Goal: Information Seeking & Learning: Learn about a topic

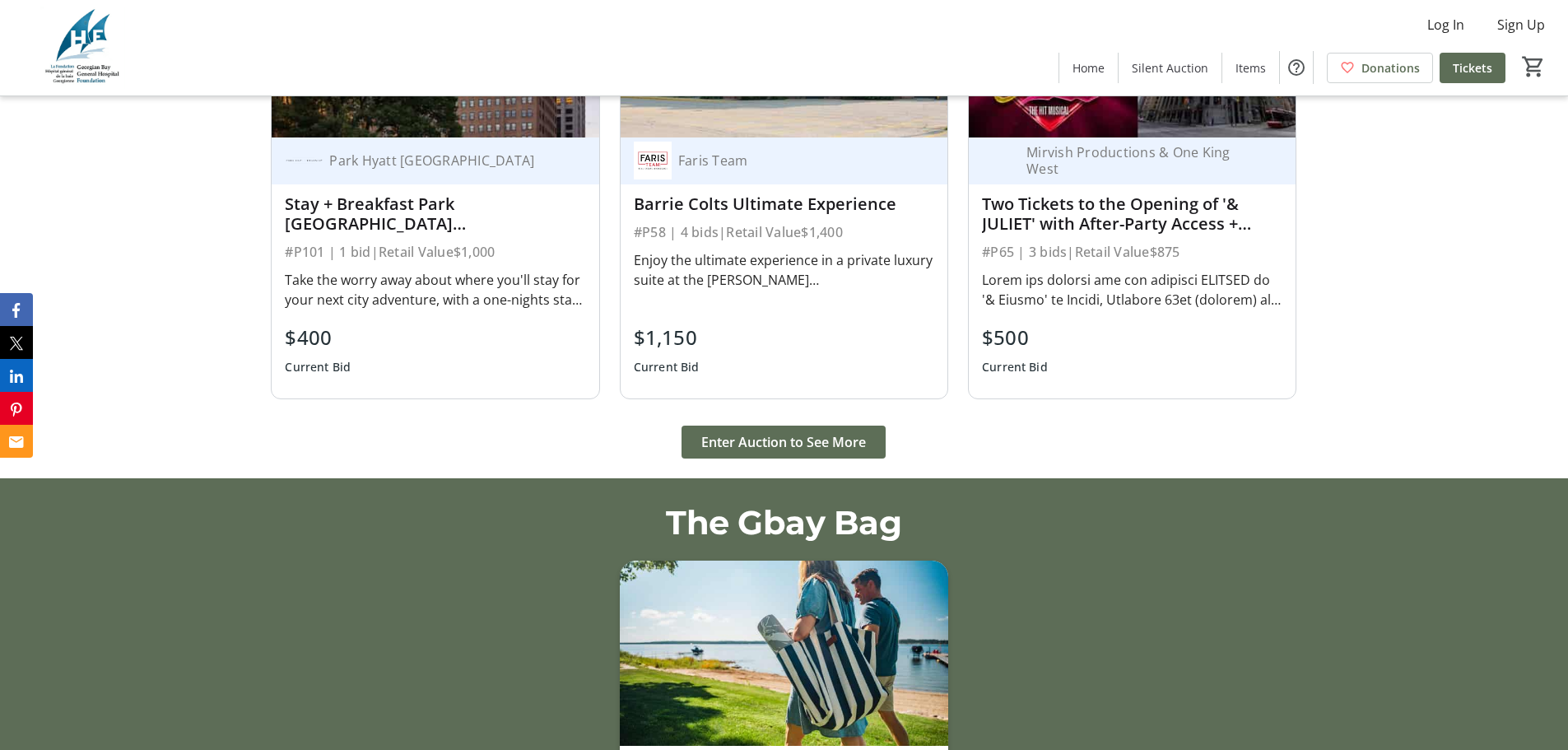
scroll to position [2058, 0]
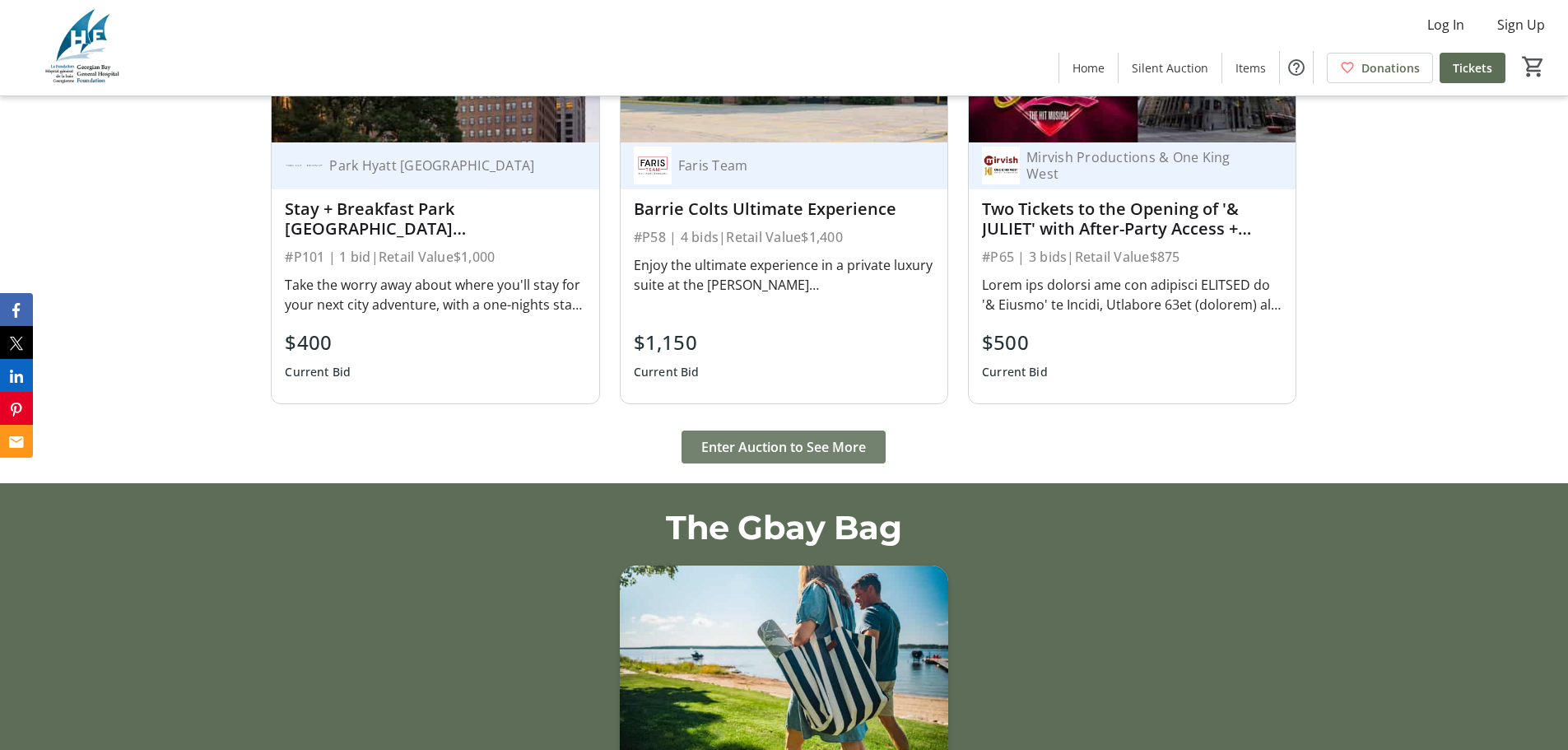
click at [823, 447] on span "Enter Auction to See More" at bounding box center [783, 447] width 164 height 20
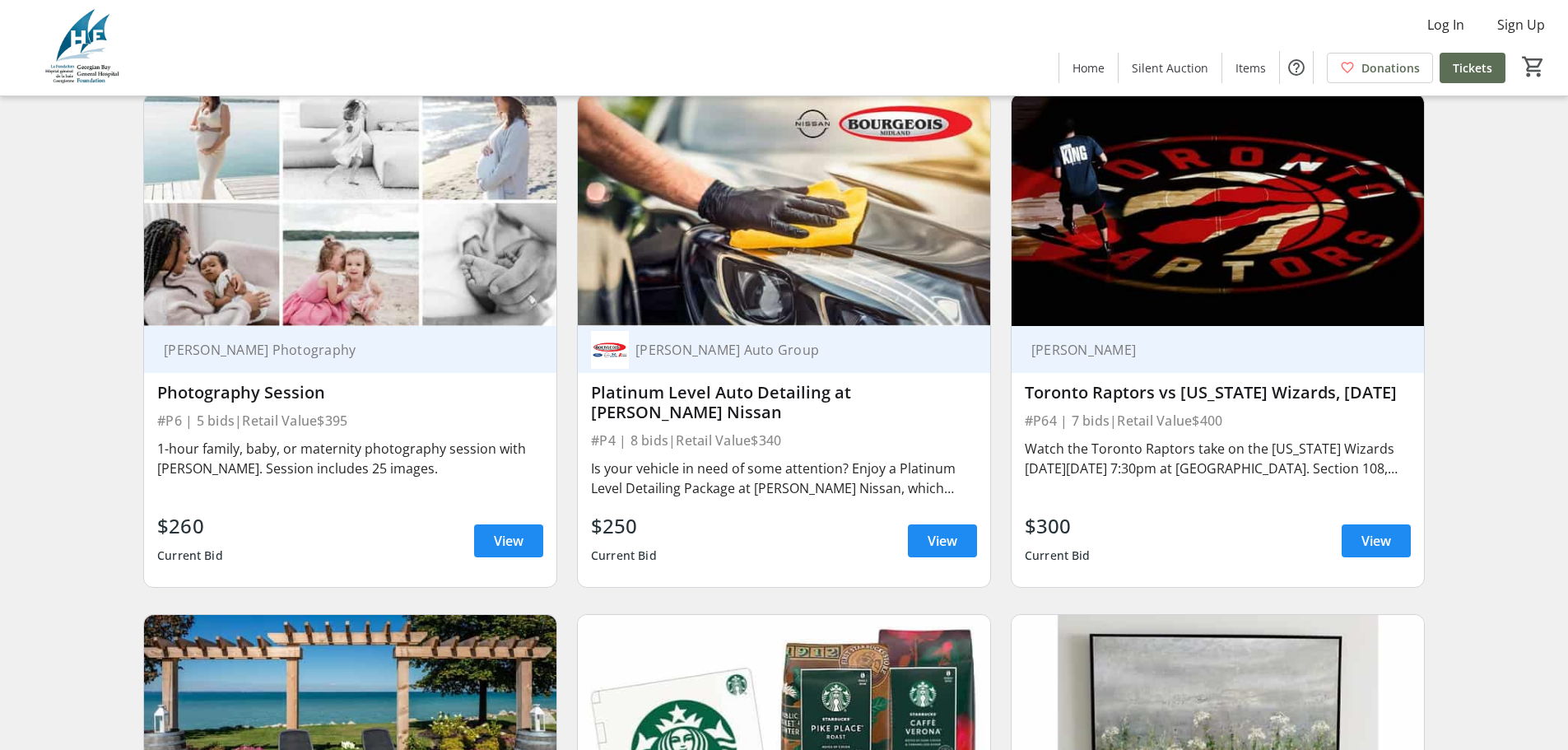
scroll to position [1729, 0]
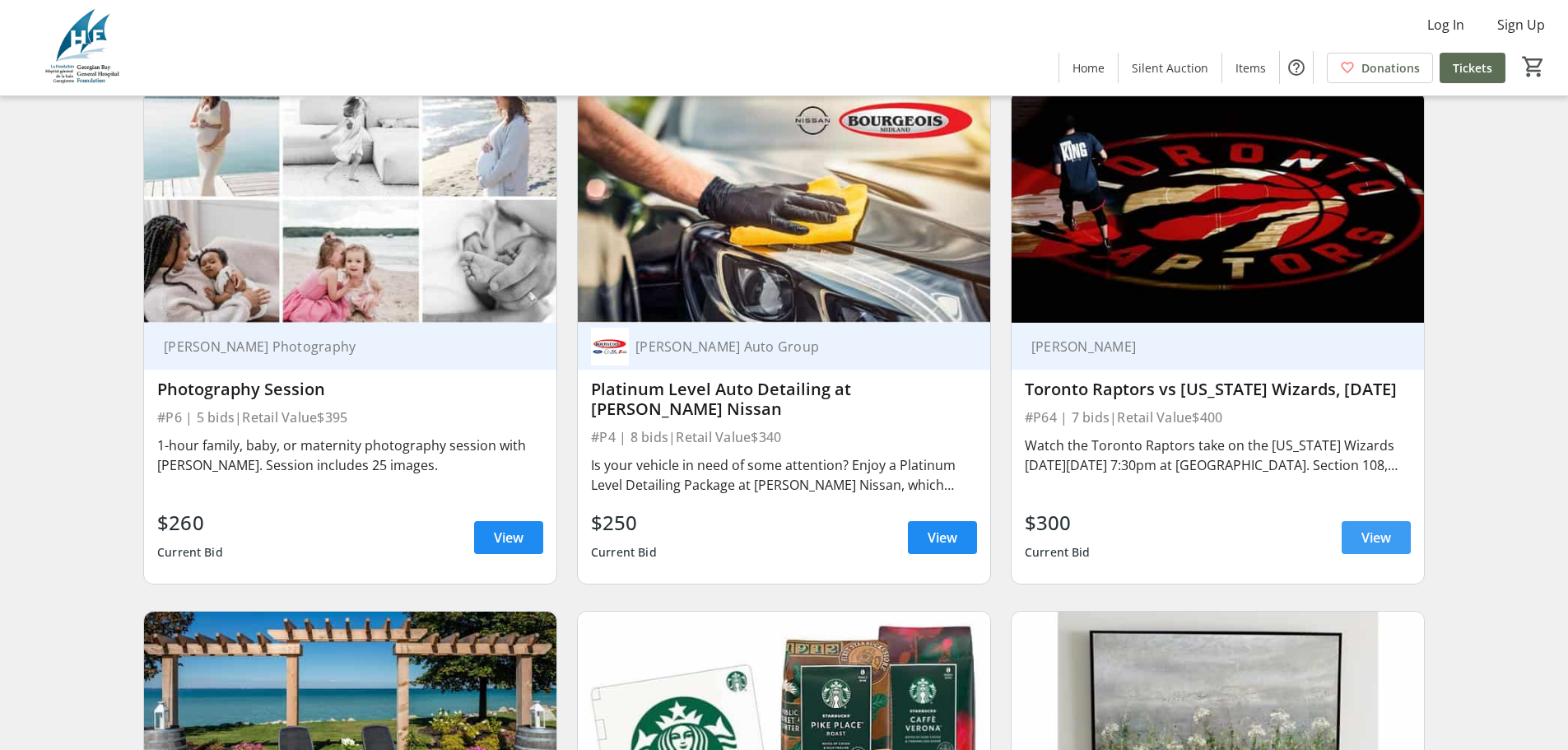
click at [1379, 547] on span "View" at bounding box center [1375, 538] width 29 height 20
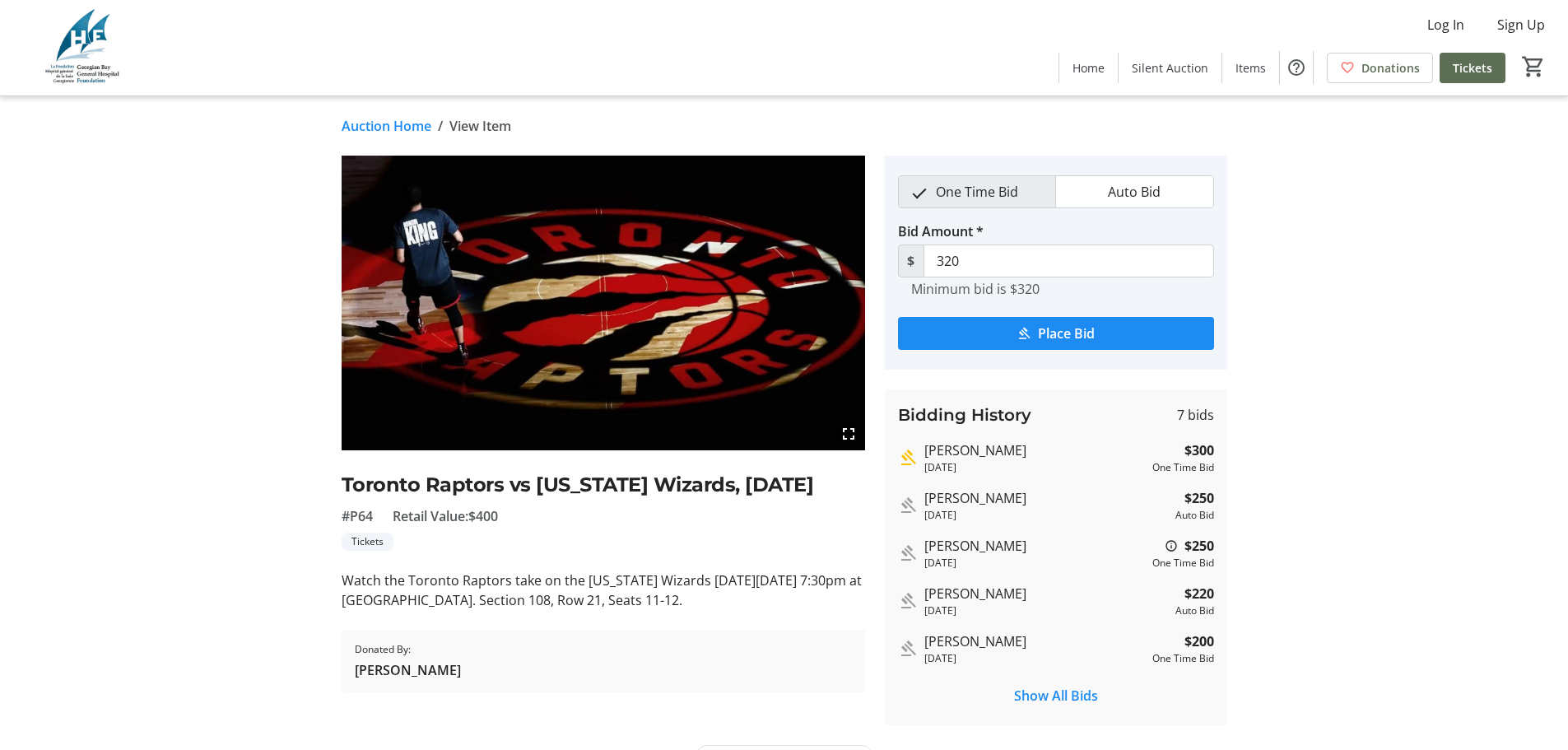
scroll to position [38, 0]
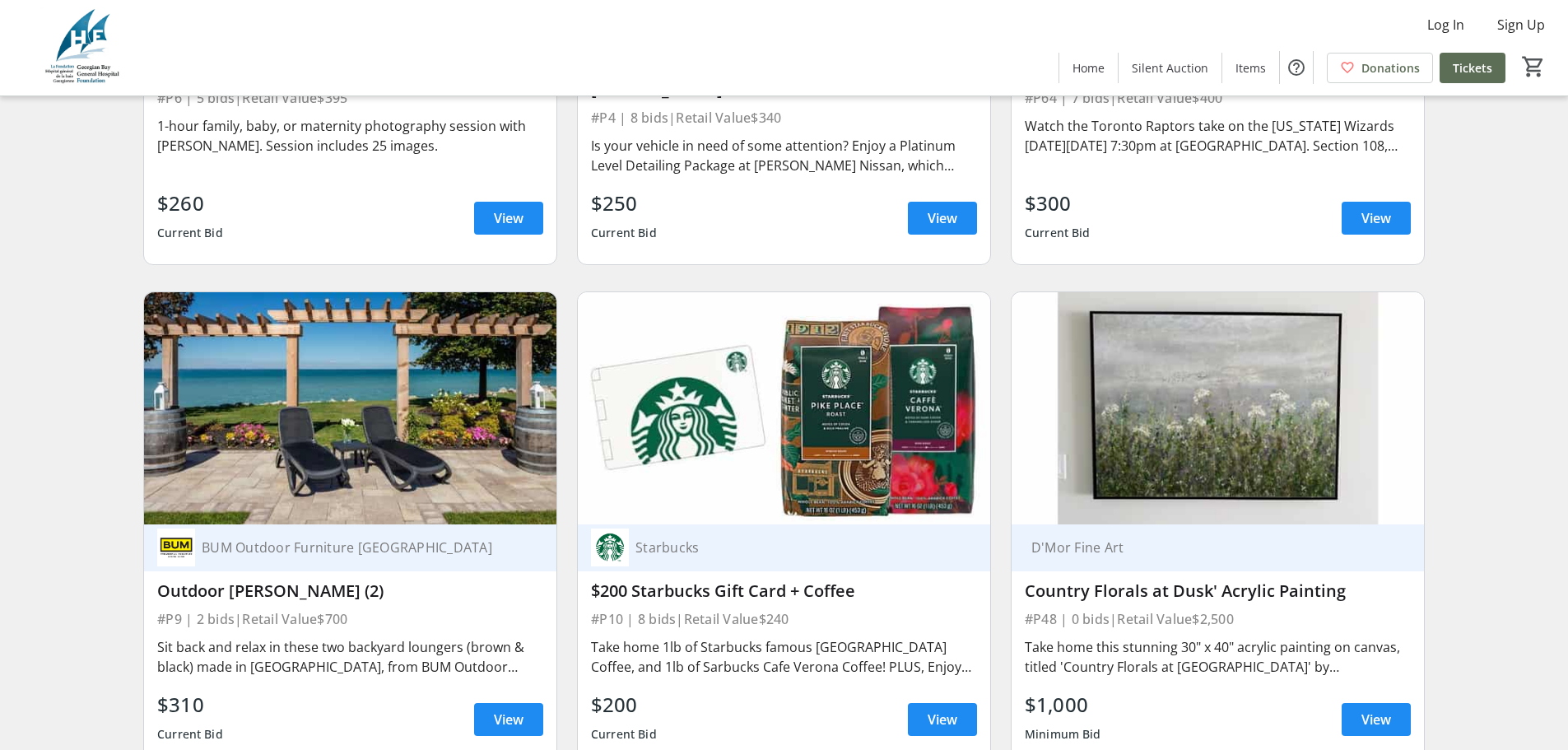
scroll to position [2058, 0]
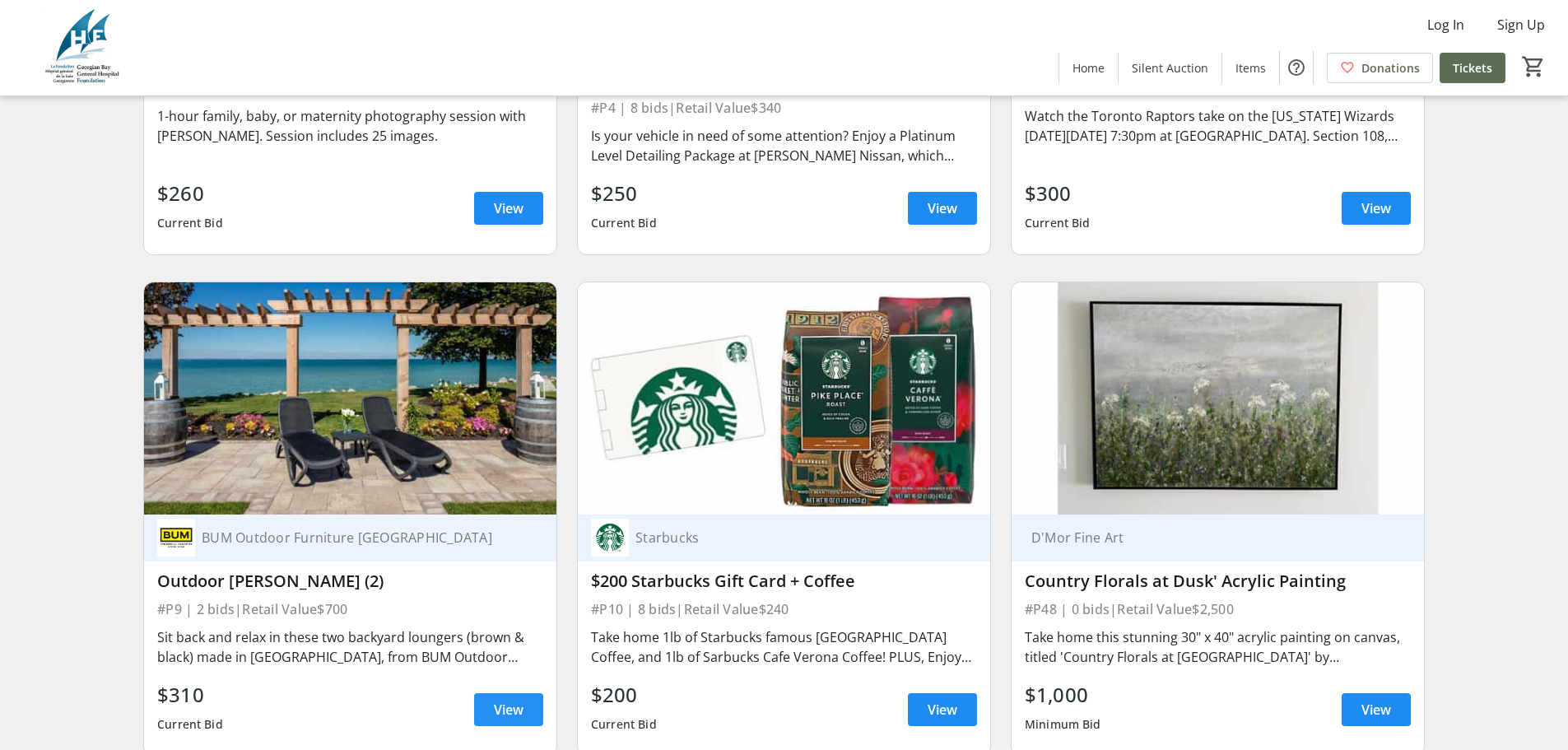
click at [508, 720] on span "View" at bounding box center [508, 710] width 29 height 20
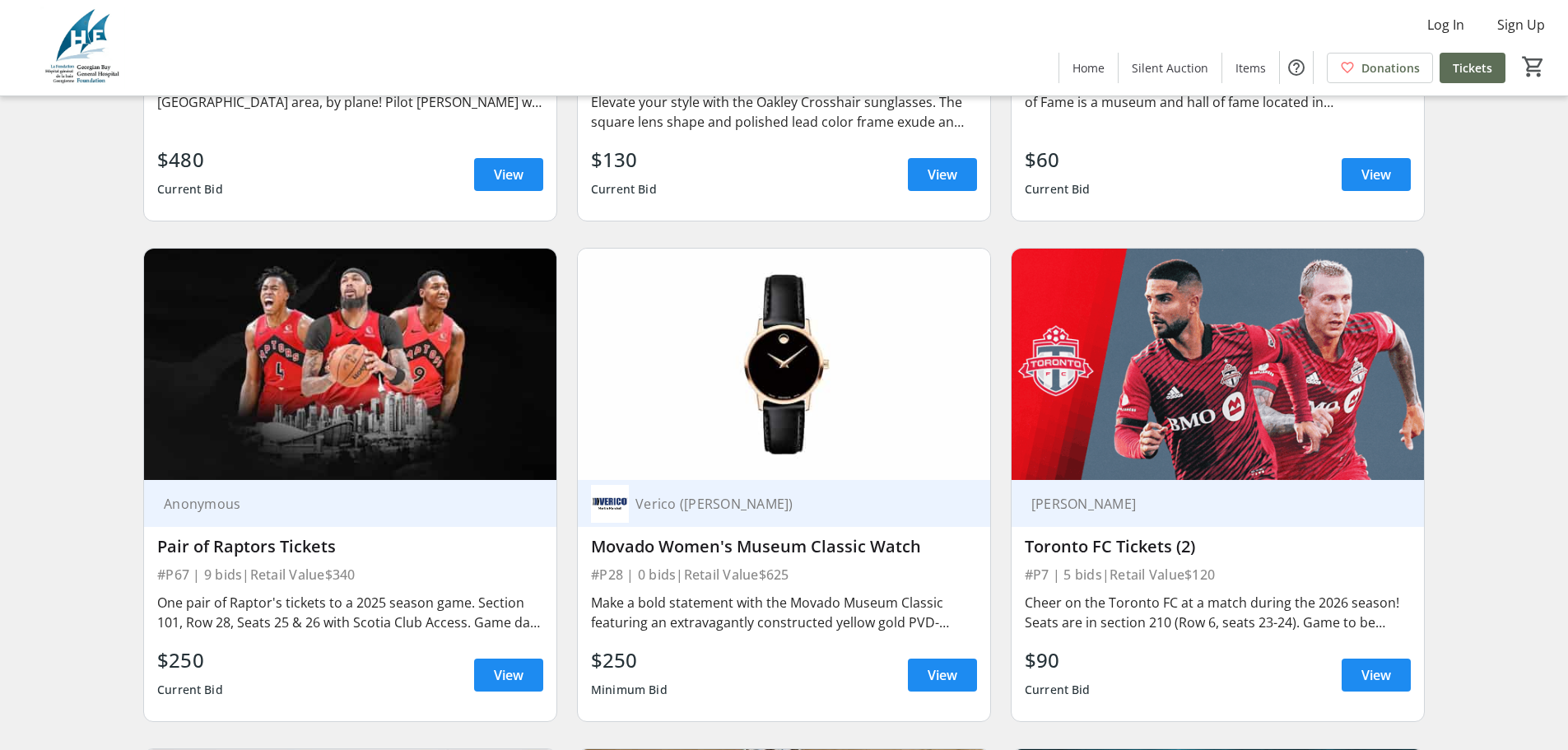
scroll to position [5187, 0]
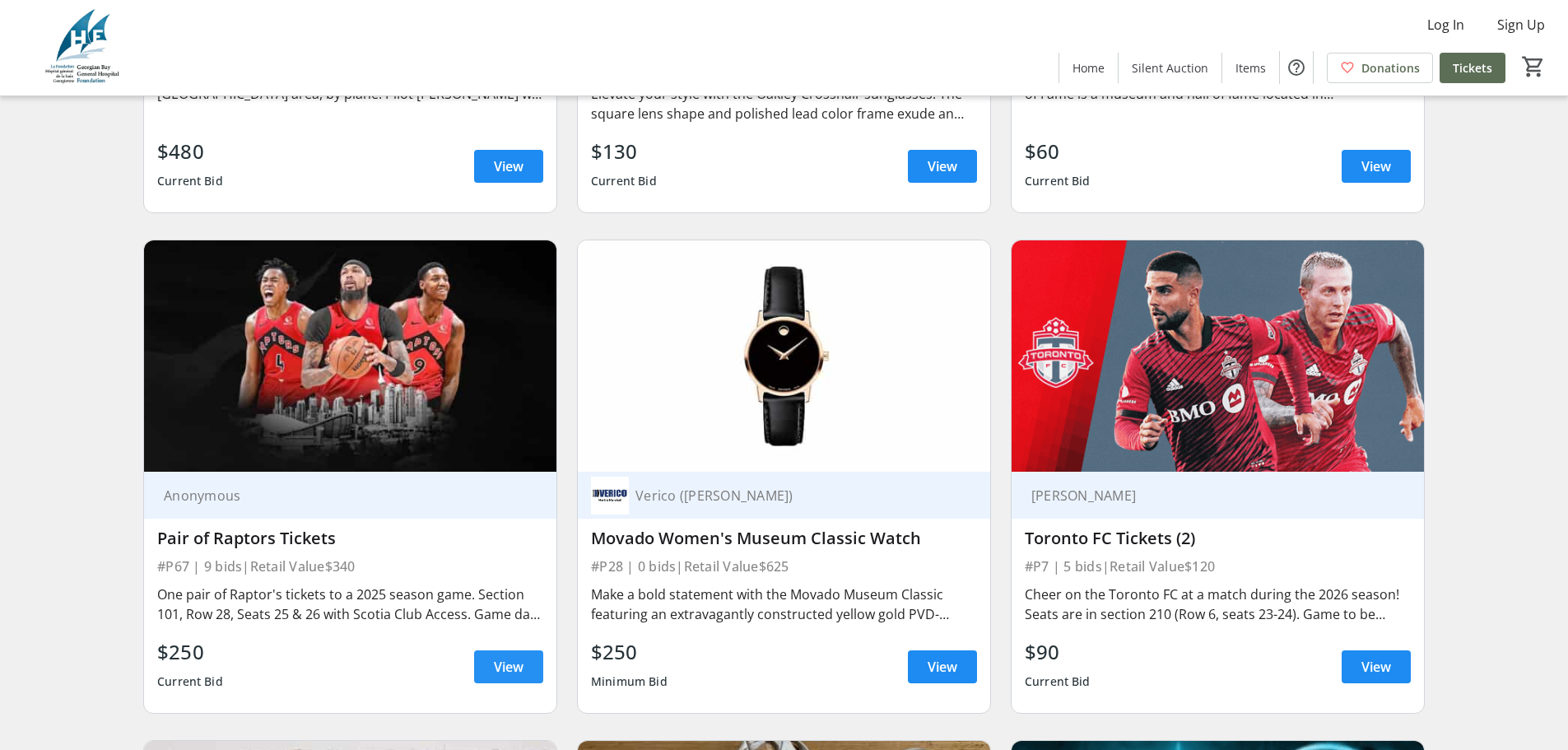
click at [518, 657] on span "View" at bounding box center [508, 667] width 29 height 20
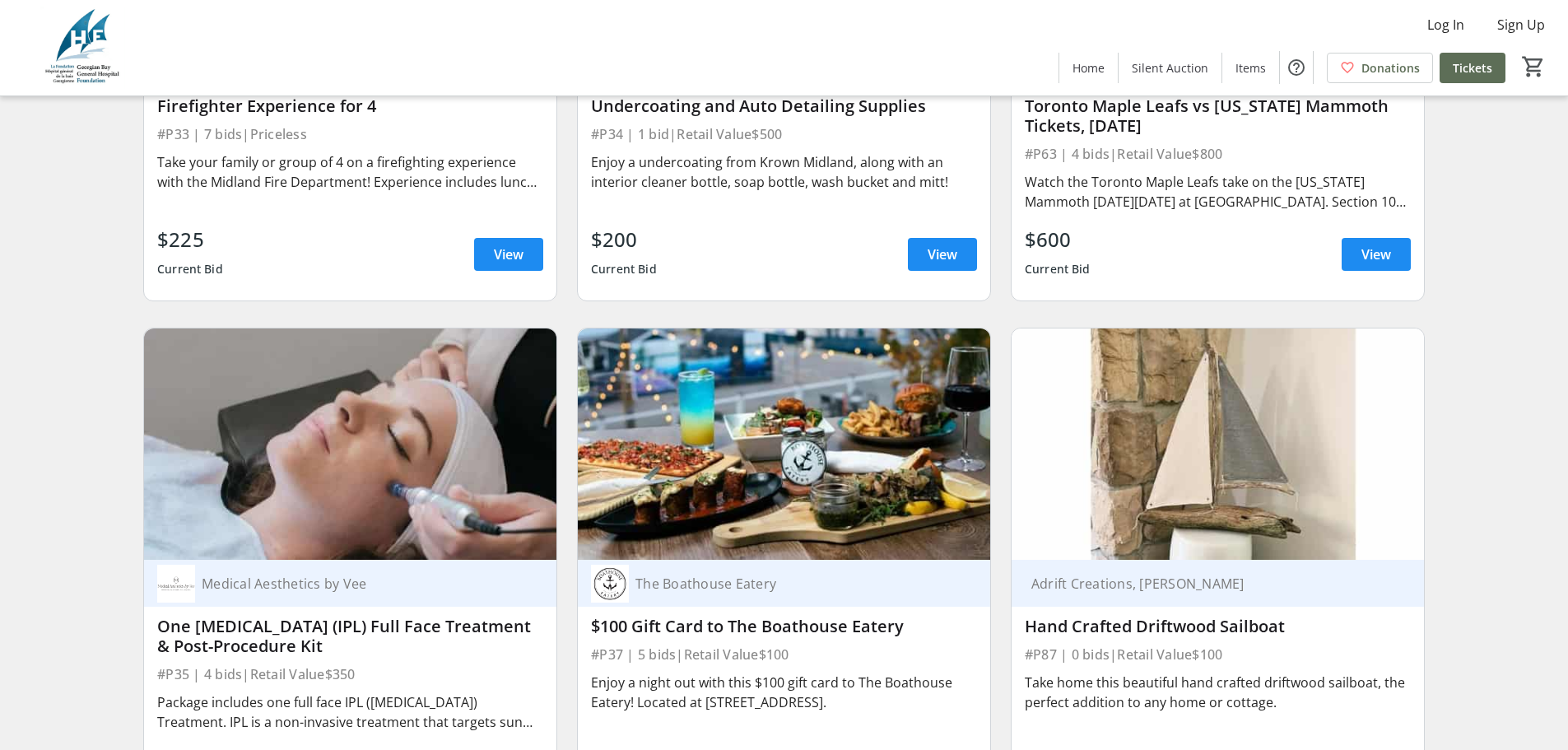
scroll to position [7245, 0]
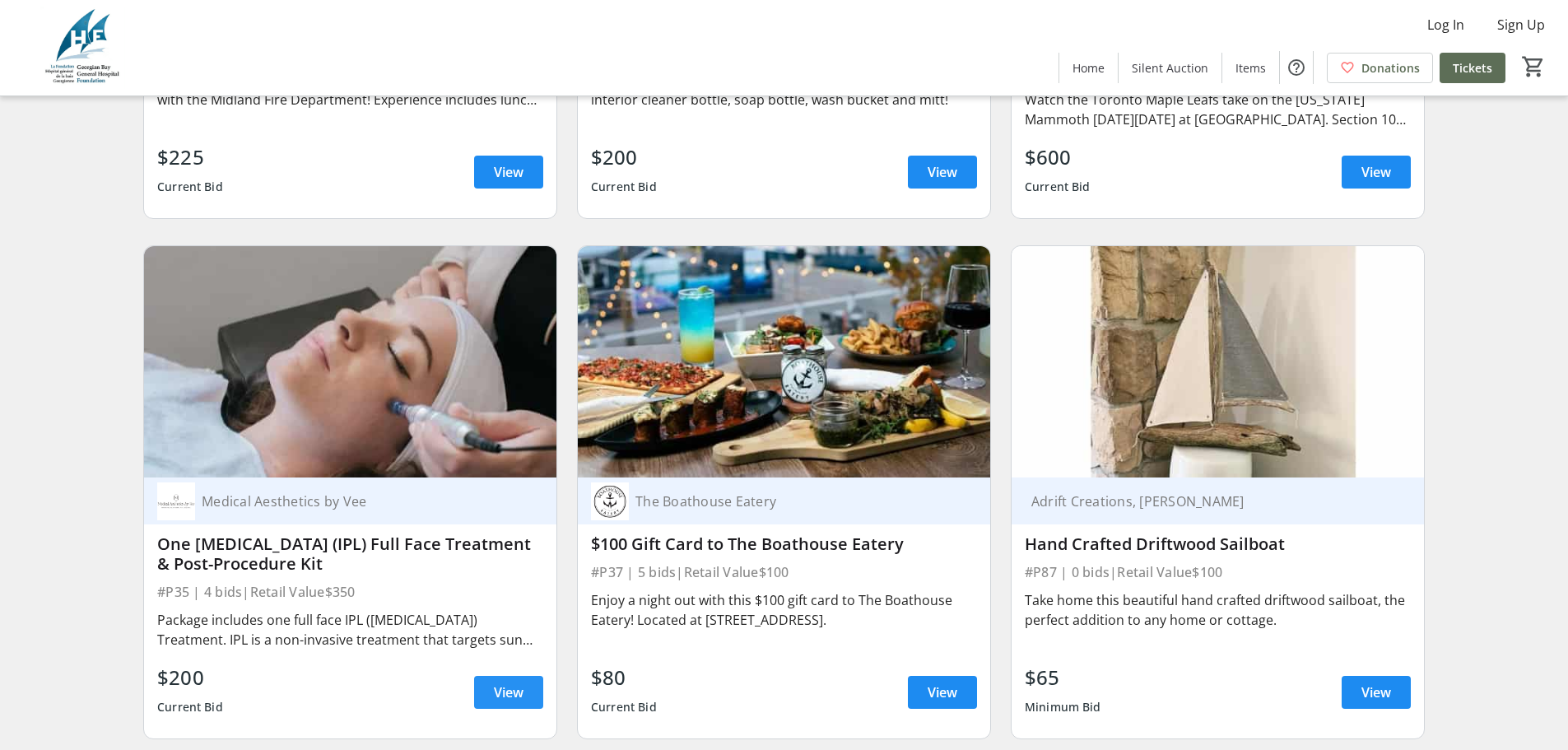
click at [523, 682] on span "View" at bounding box center [508, 692] width 29 height 20
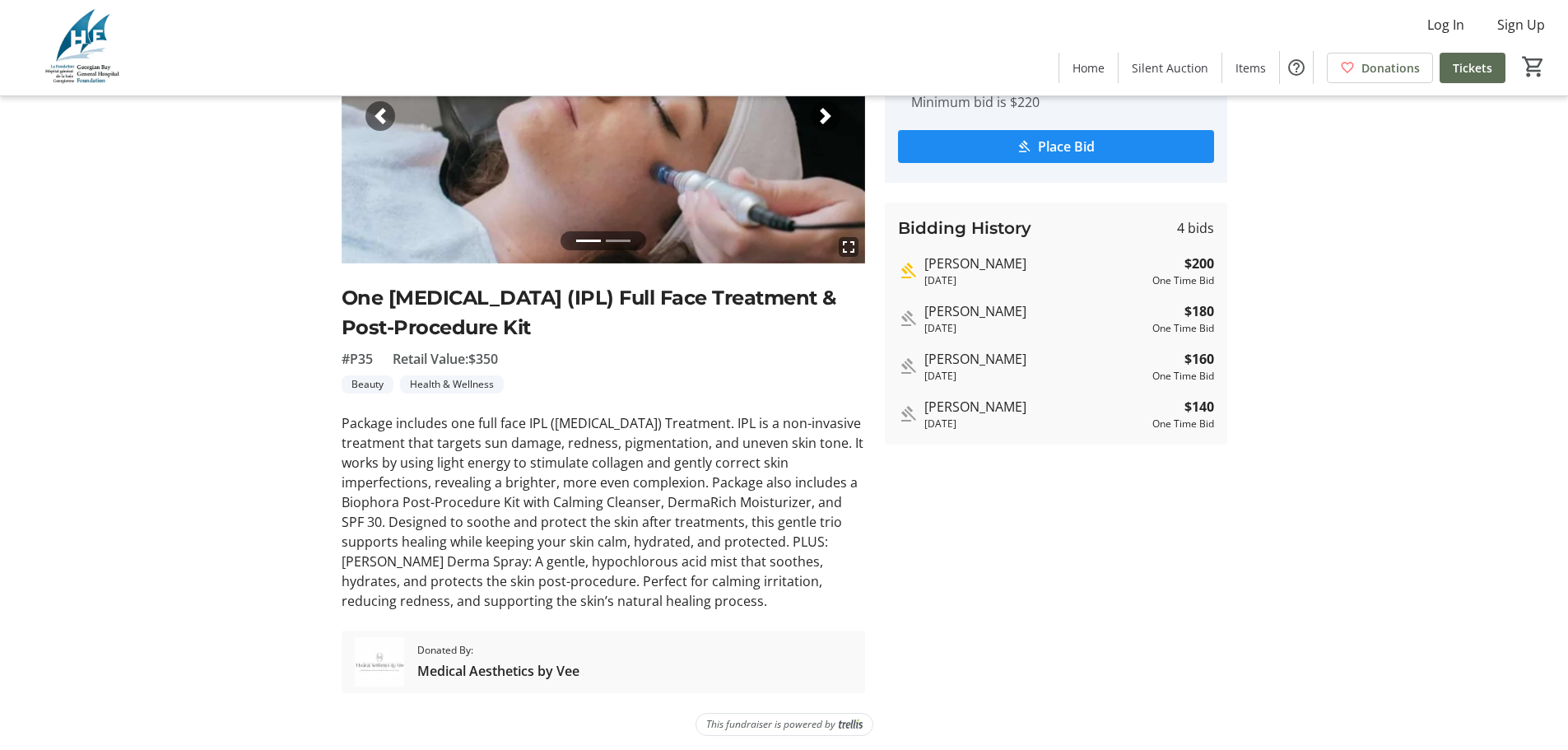
scroll to position [193, 0]
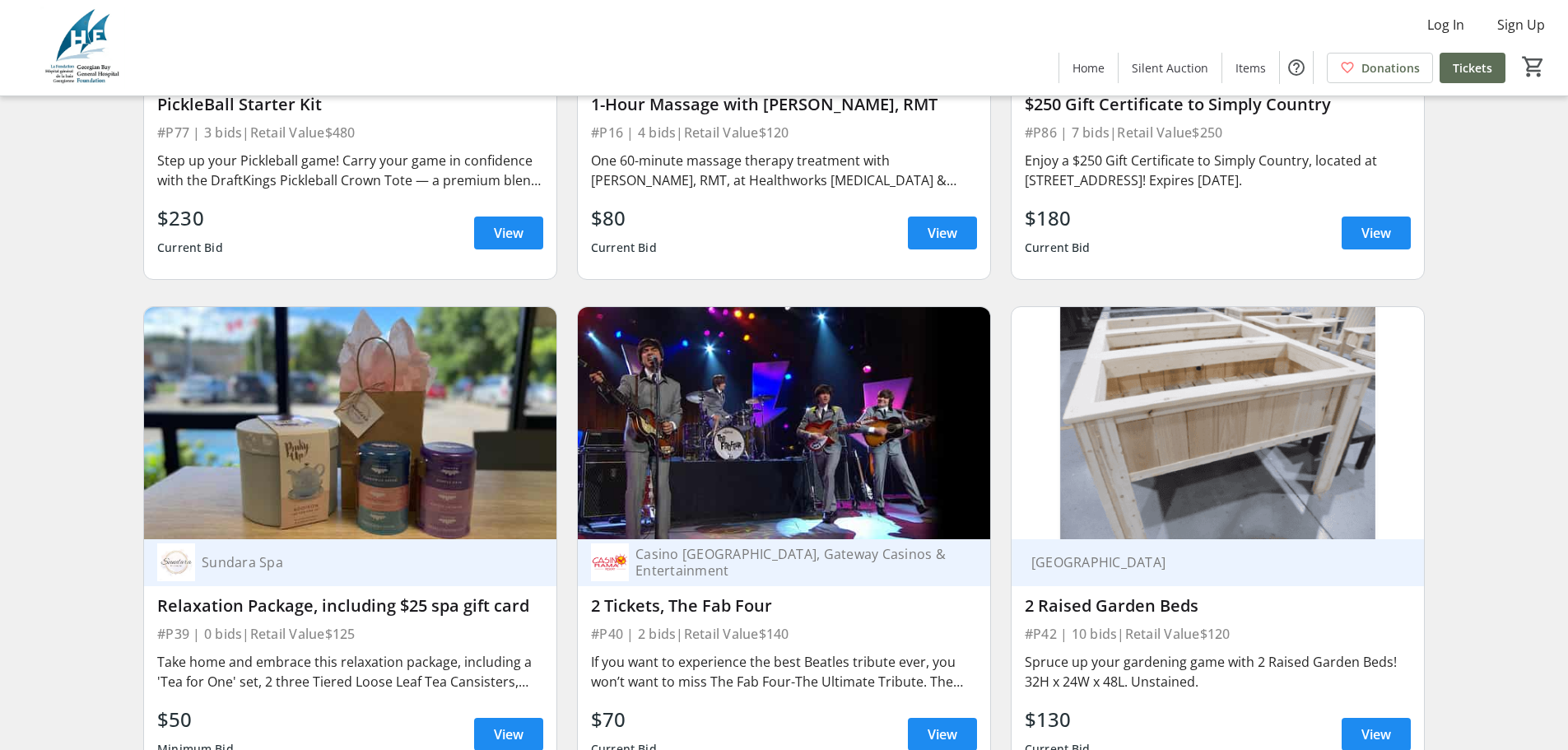
scroll to position [8809, 0]
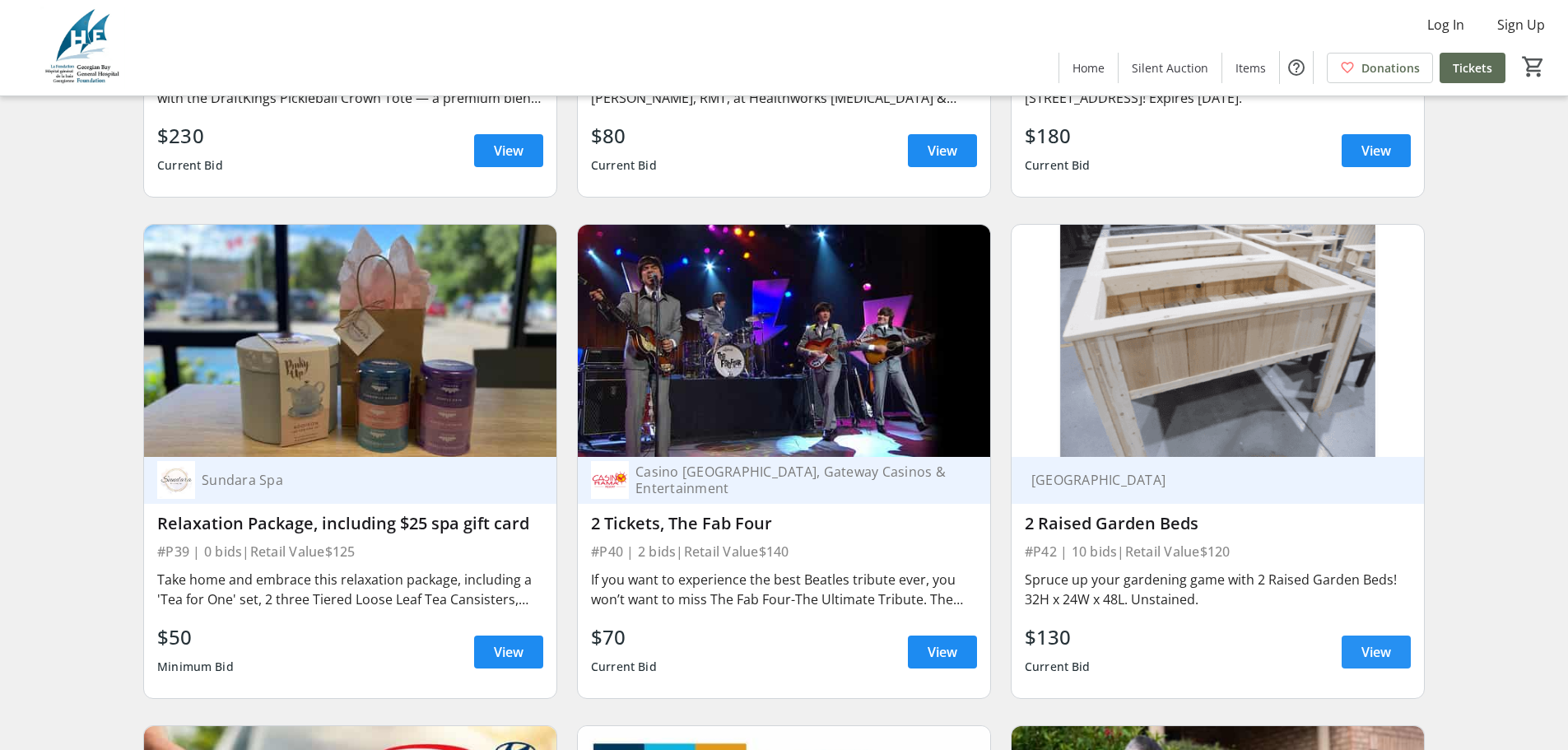
click at [1396, 640] on span at bounding box center [1375, 652] width 70 height 39
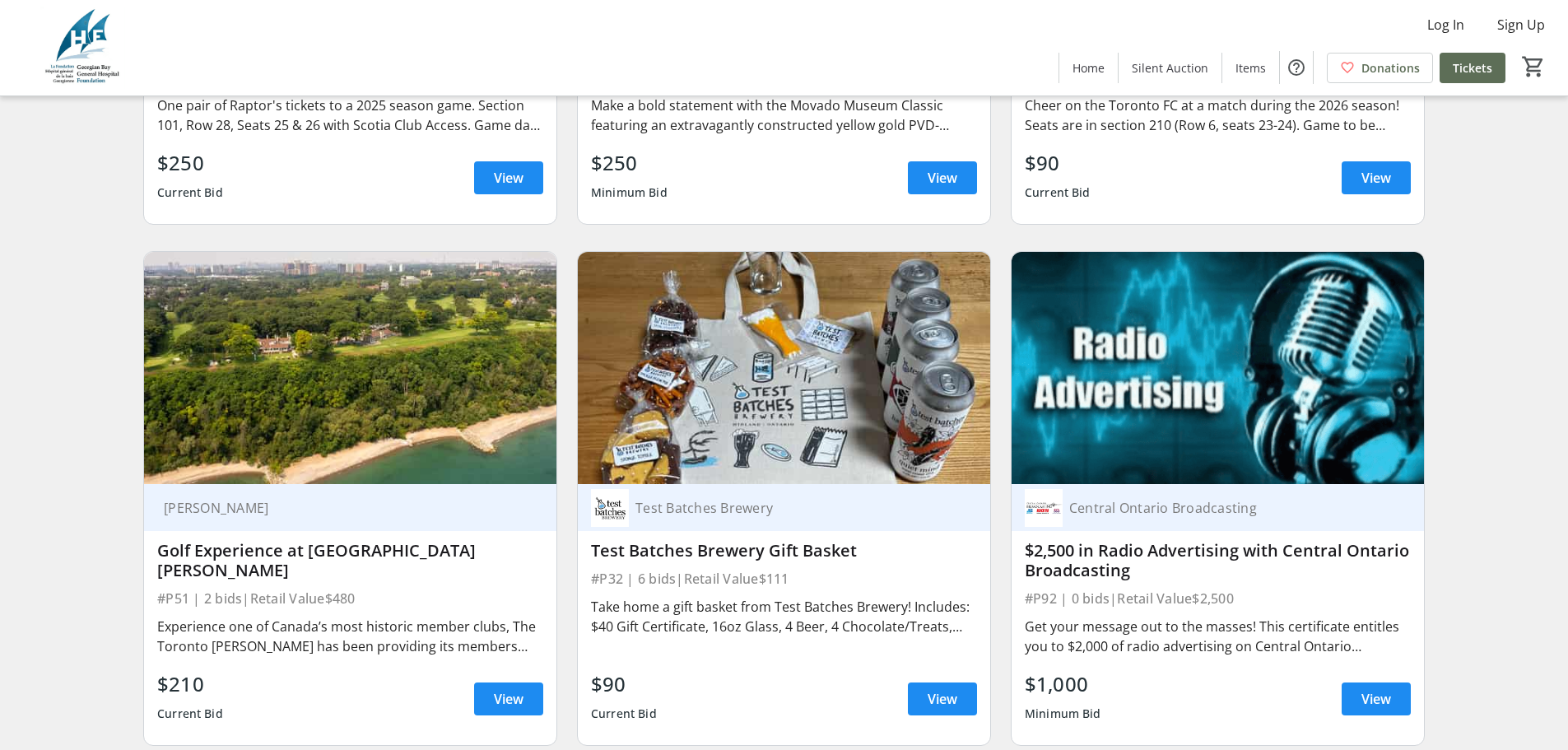
scroll to position [5721, 0]
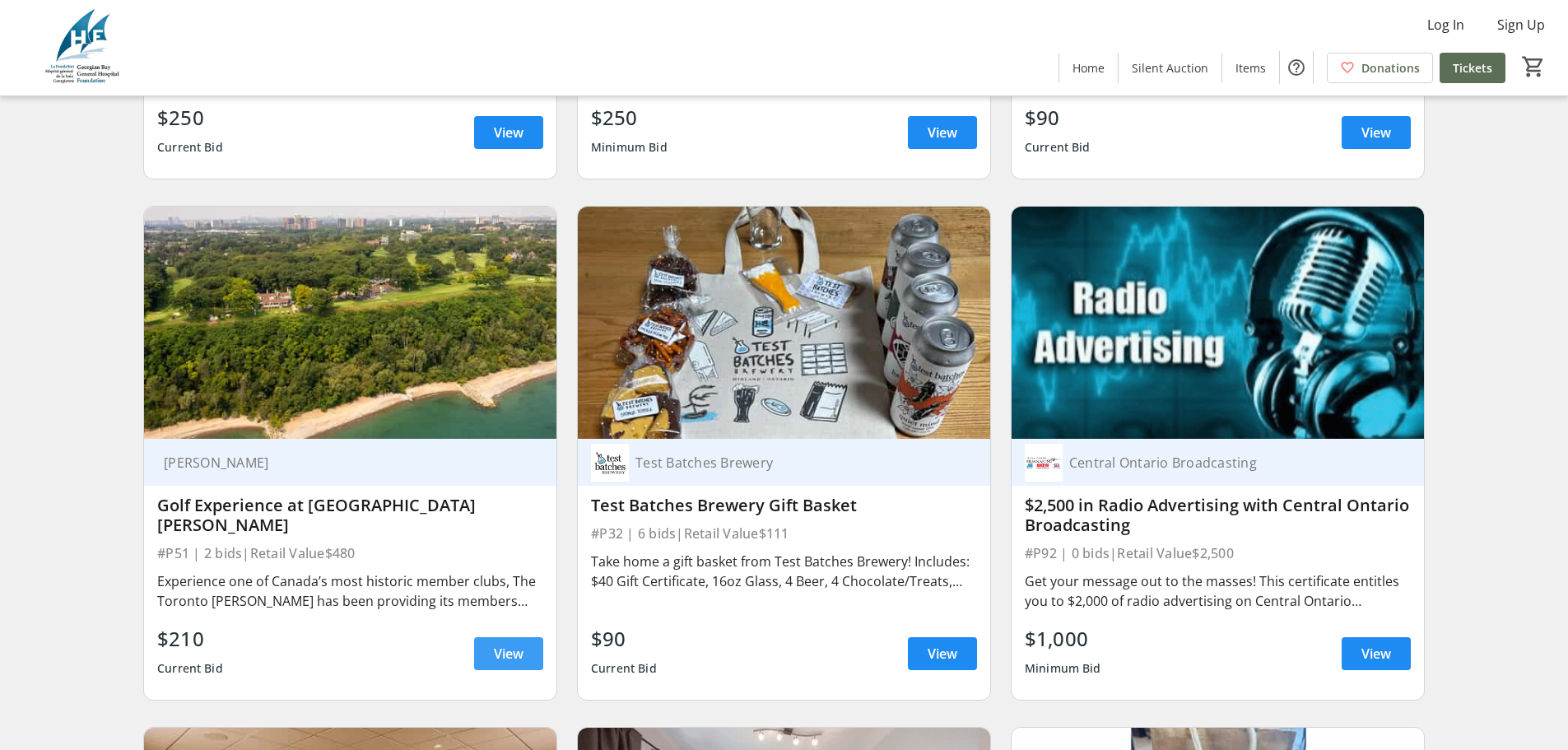
click at [509, 644] on span "View" at bounding box center [508, 654] width 29 height 20
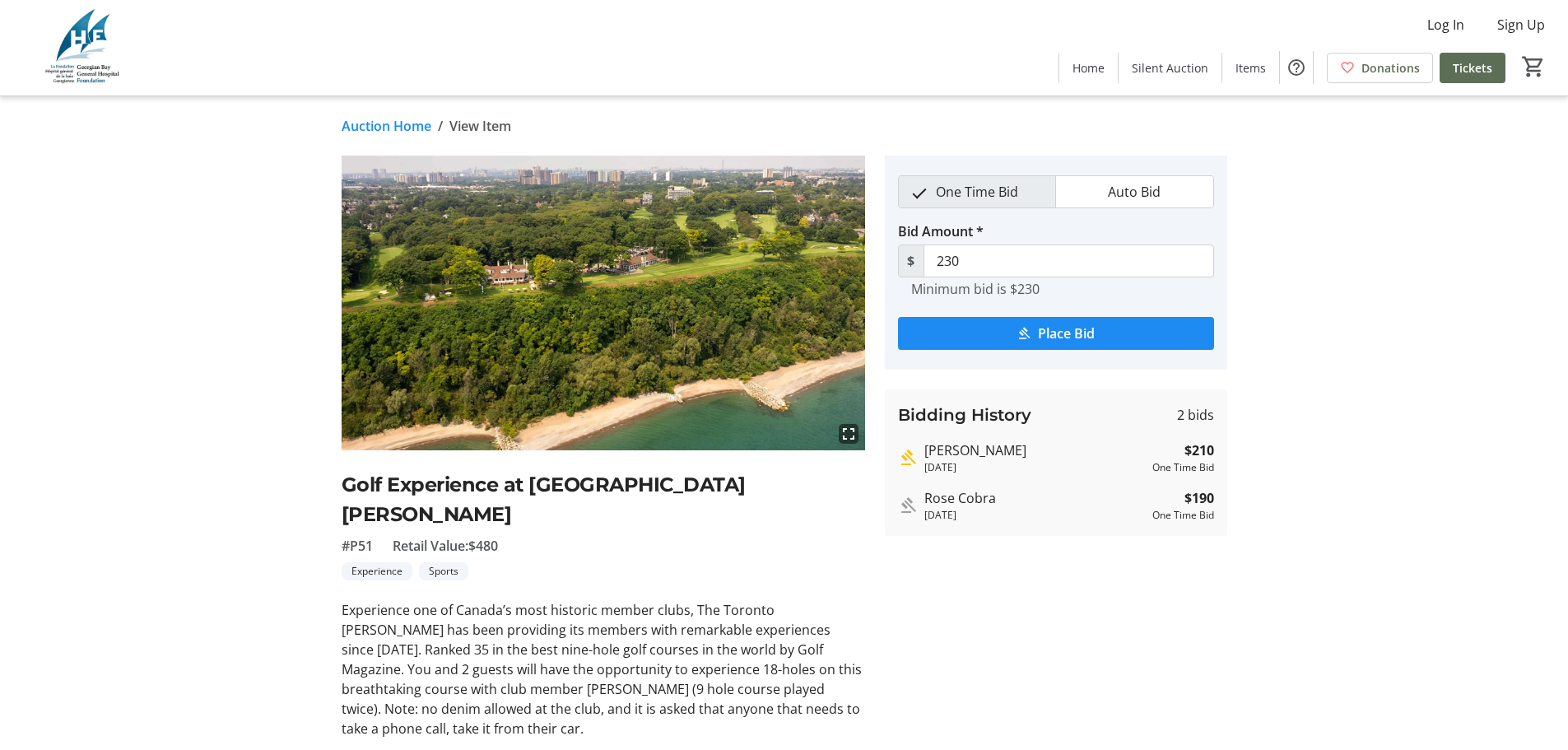
click at [176, 328] on tr-auction-item-details-ui "Auction Home / View Item fullscreen Golf Experience at [GEOGRAPHIC_DATA][PERSON…" at bounding box center [784, 489] width 1568 height 787
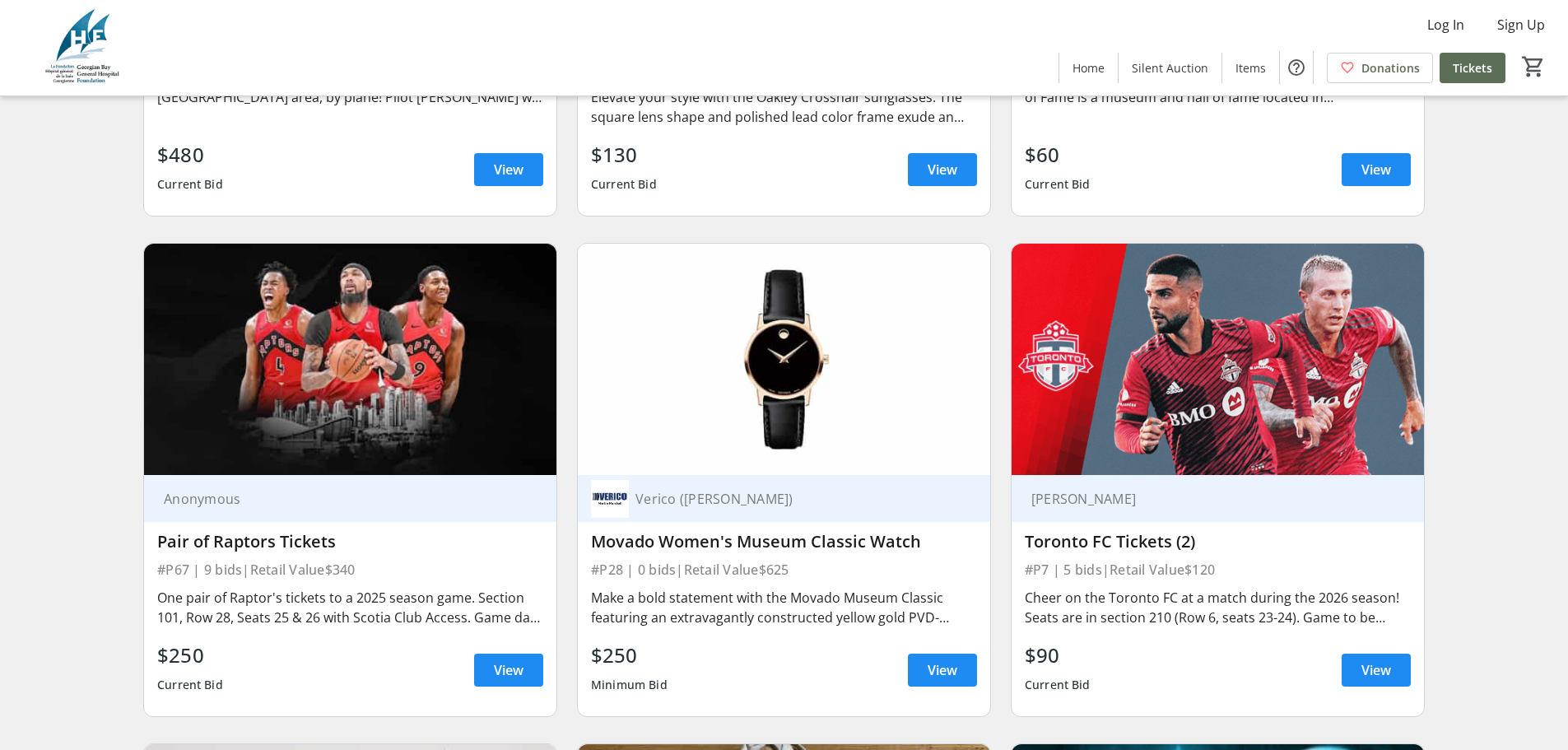
scroll to position [5227, 0]
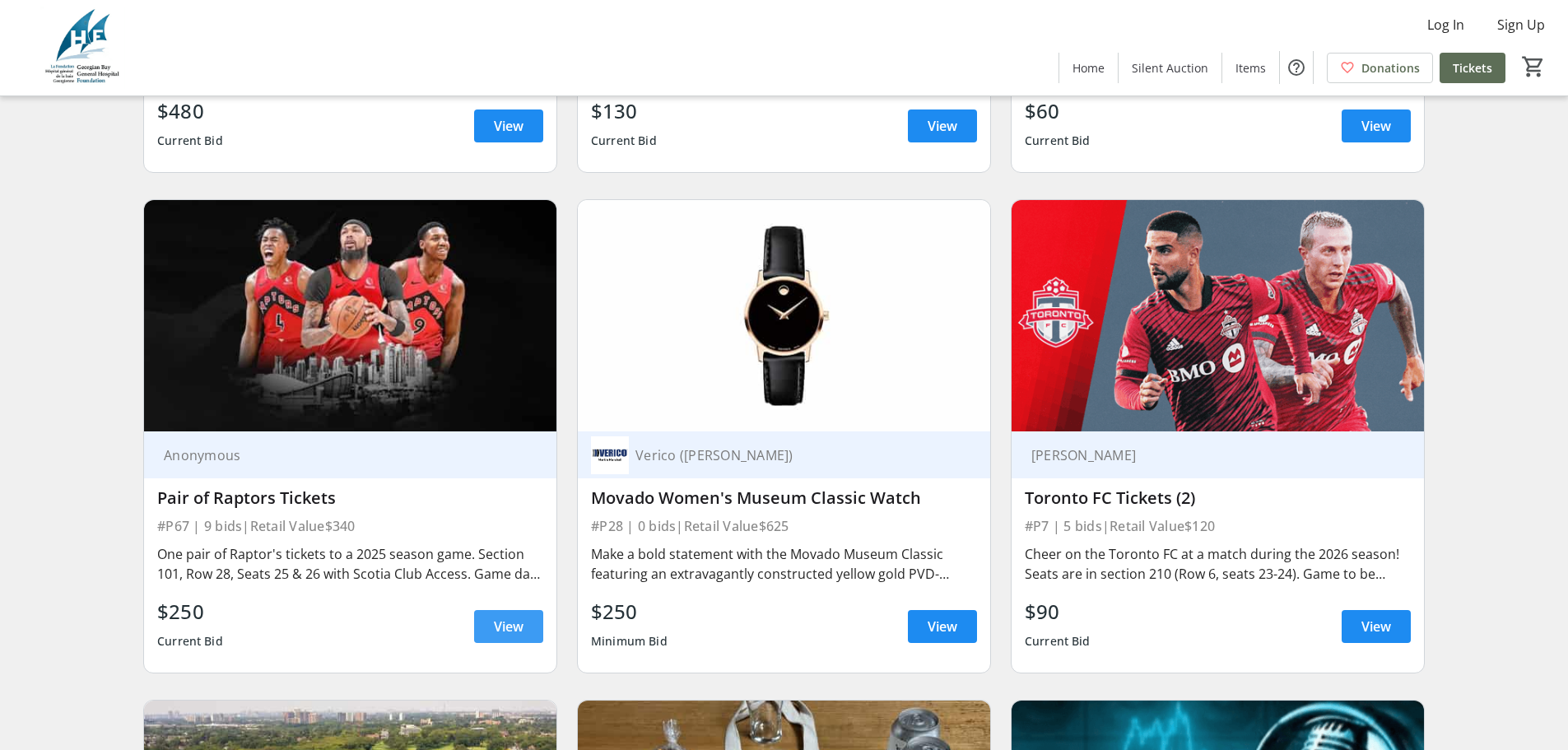
click at [508, 617] on span "View" at bounding box center [508, 627] width 29 height 20
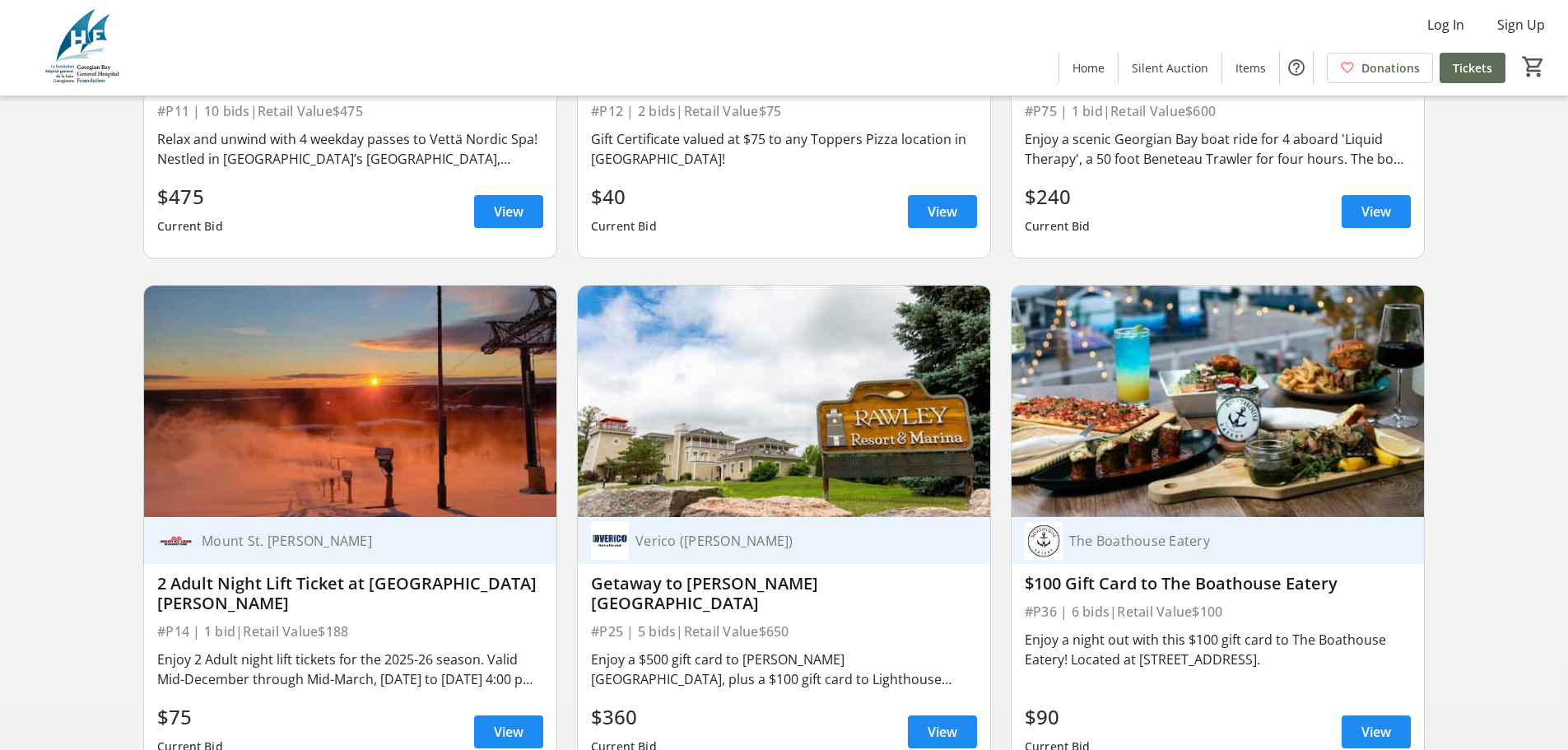
scroll to position [3086, 0]
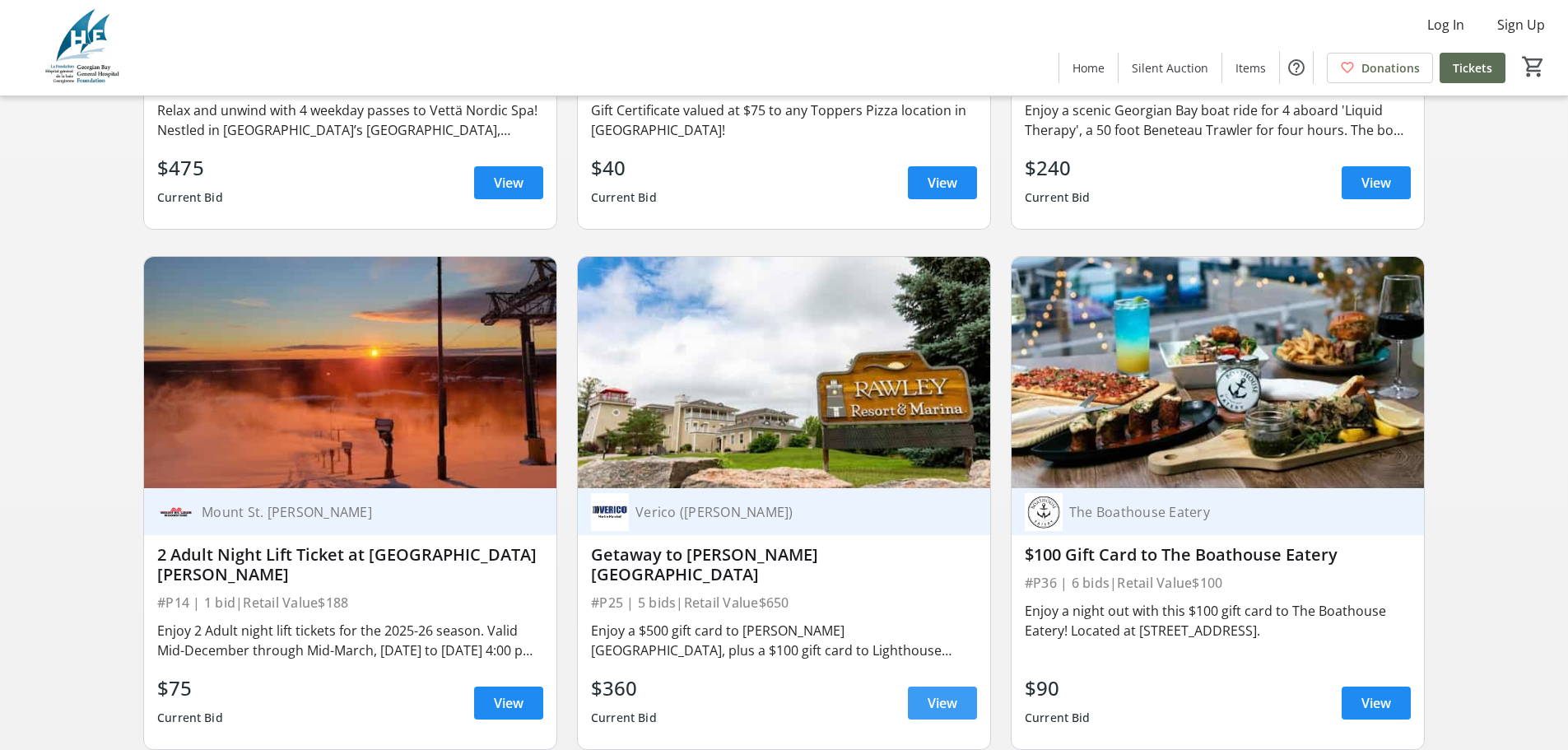
click at [957, 712] on span at bounding box center [942, 702] width 70 height 39
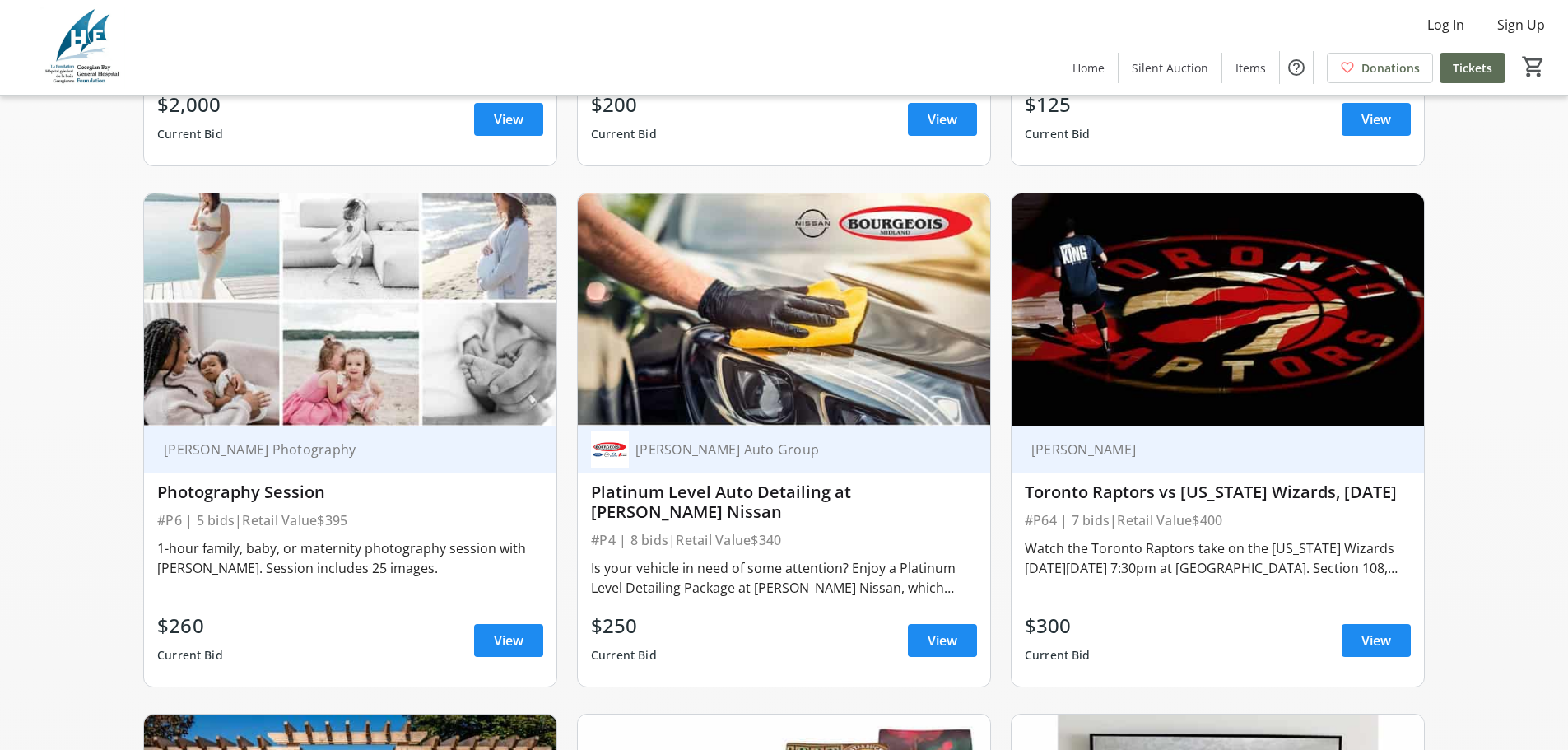
scroll to position [1605, 0]
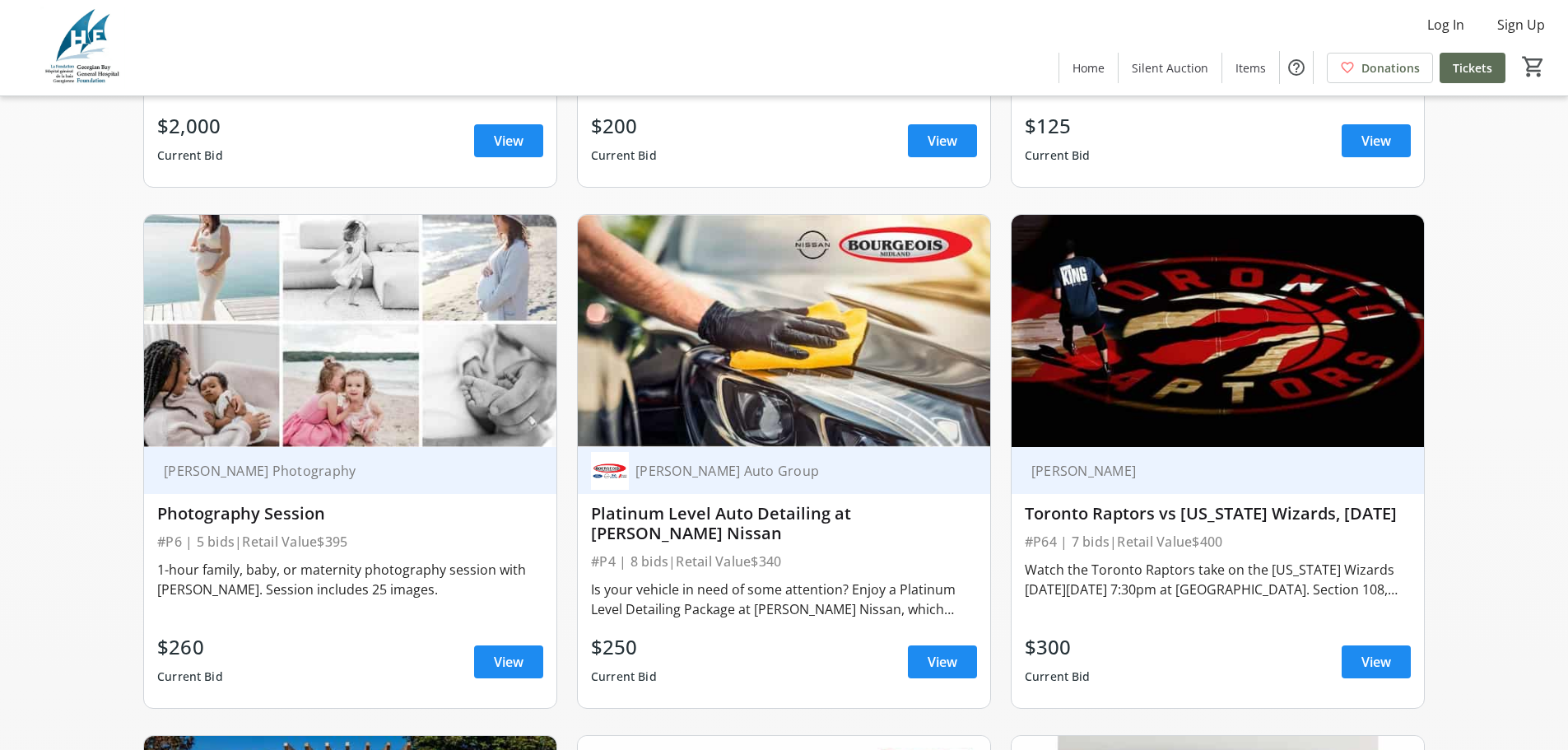
click at [1386, 672] on span "View" at bounding box center [1375, 662] width 29 height 20
